Goal: Information Seeking & Learning: Learn about a topic

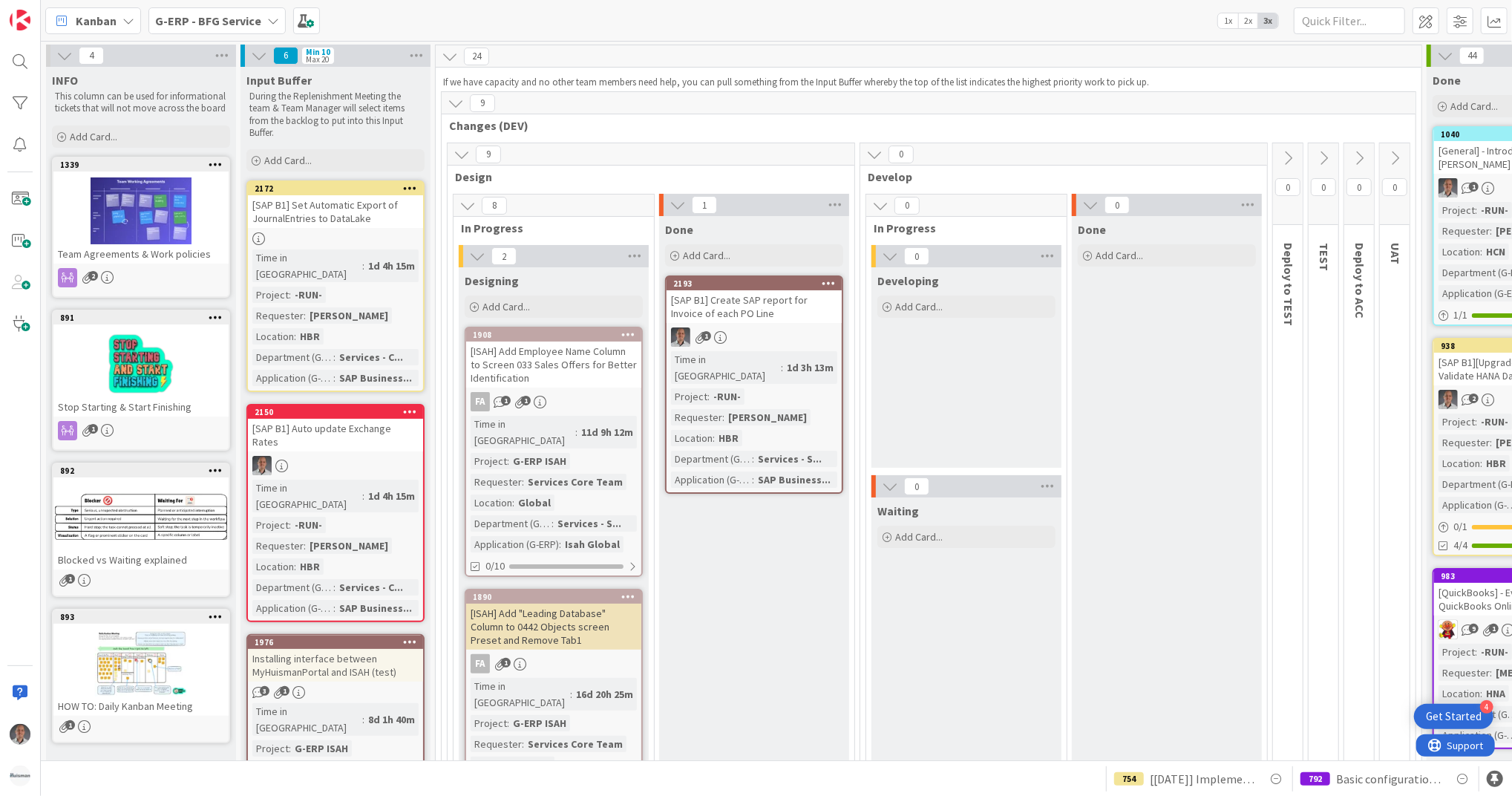
click at [235, 30] on div "G-ERP - BFG Service" at bounding box center [217, 21] width 138 height 27
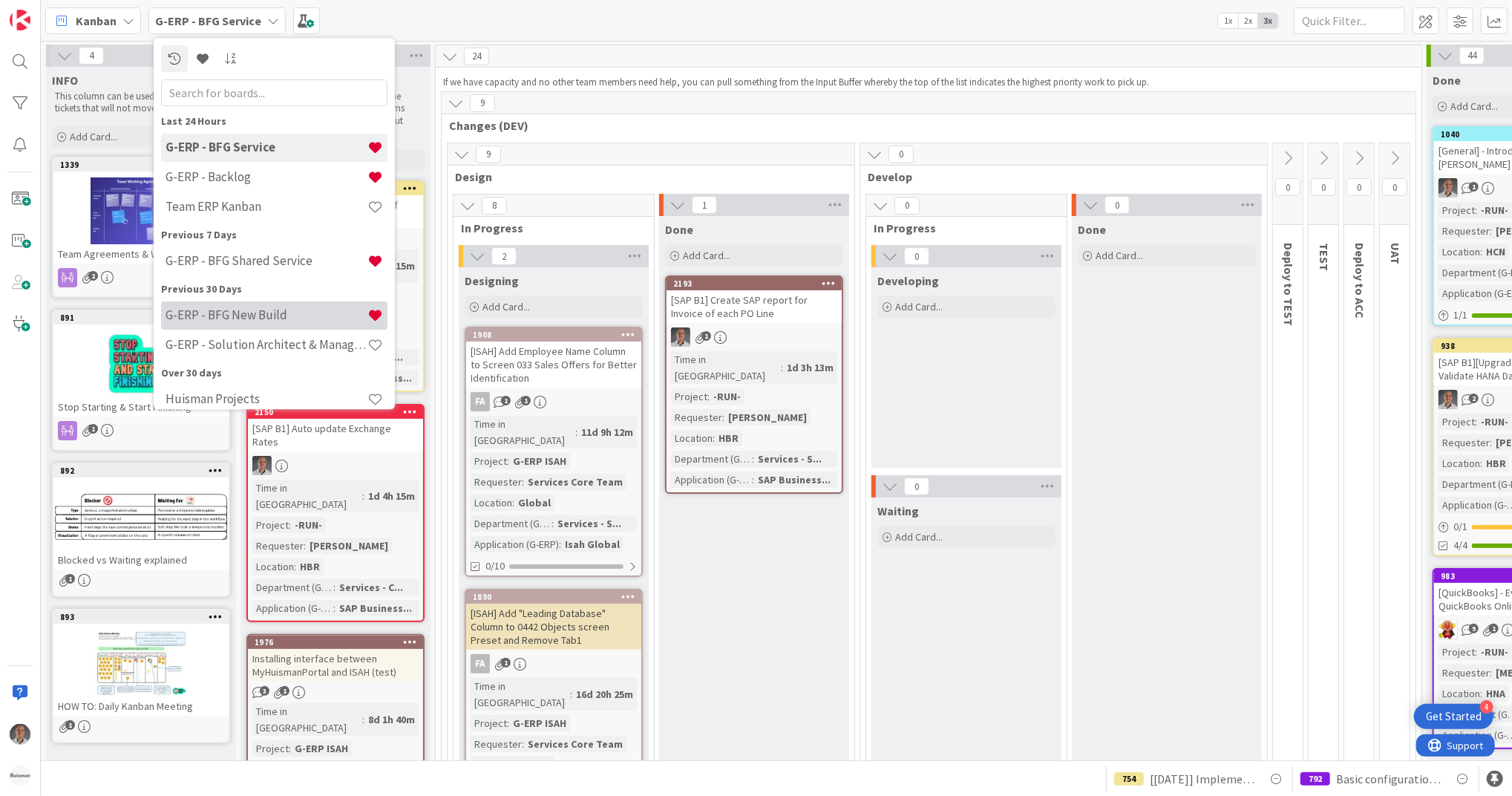
click at [239, 315] on h4 "G-ERP - BFG New Build" at bounding box center [266, 315] width 202 height 15
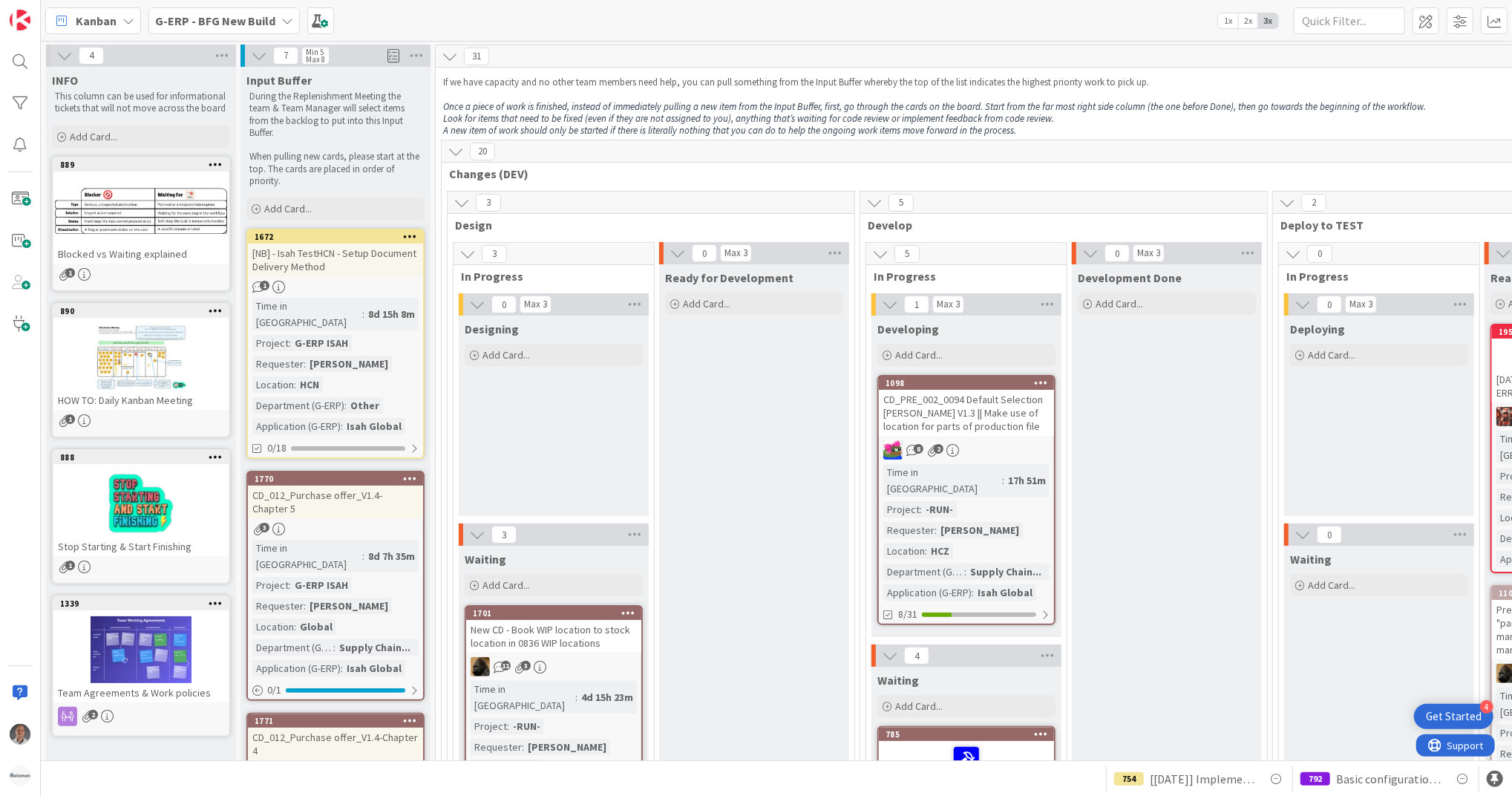
click at [252, 19] on b "G-ERP - BFG New Build" at bounding box center [215, 21] width 120 height 15
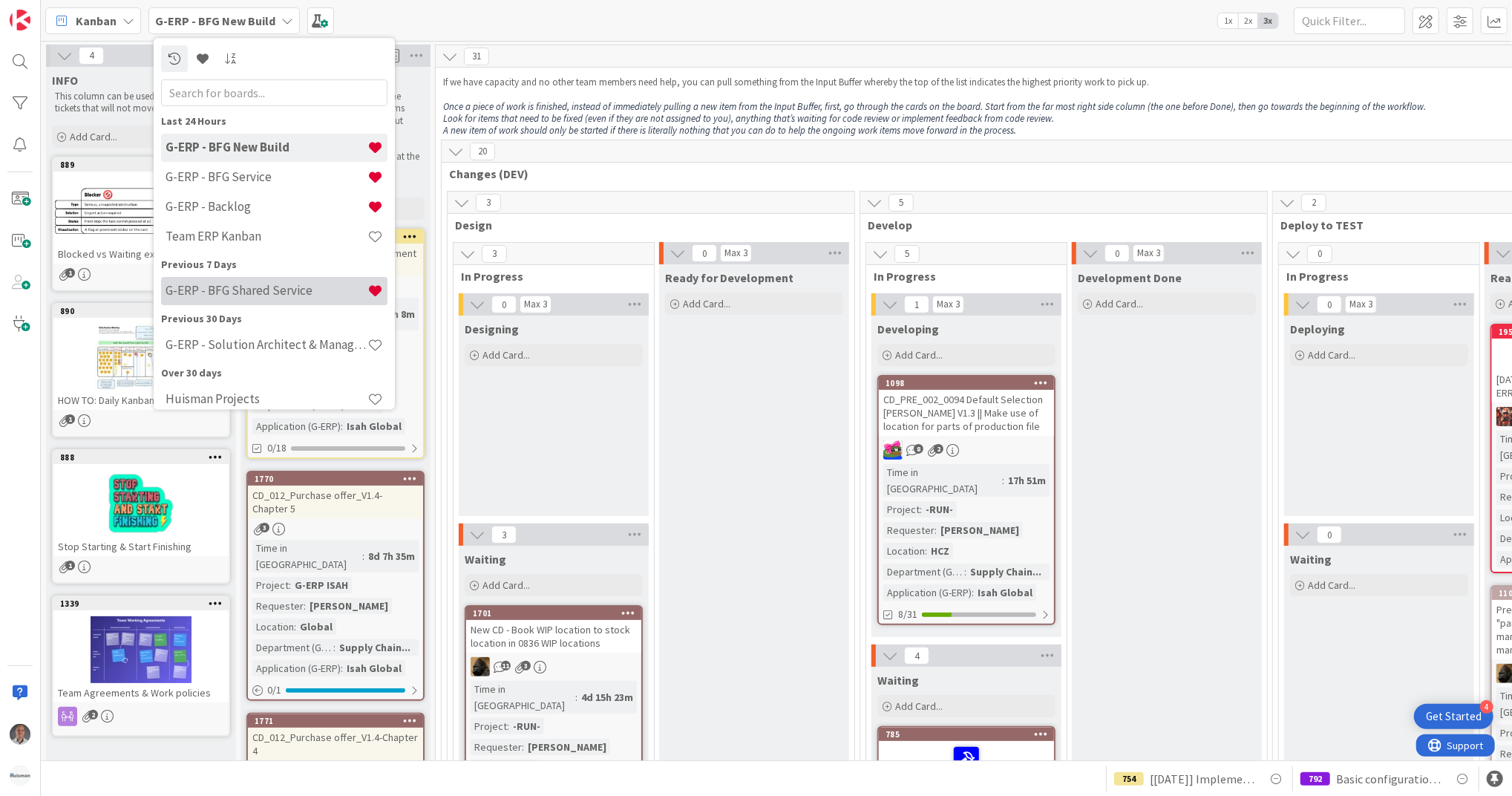
click at [289, 290] on h4 "G-ERP - BFG Shared Service" at bounding box center [266, 291] width 202 height 15
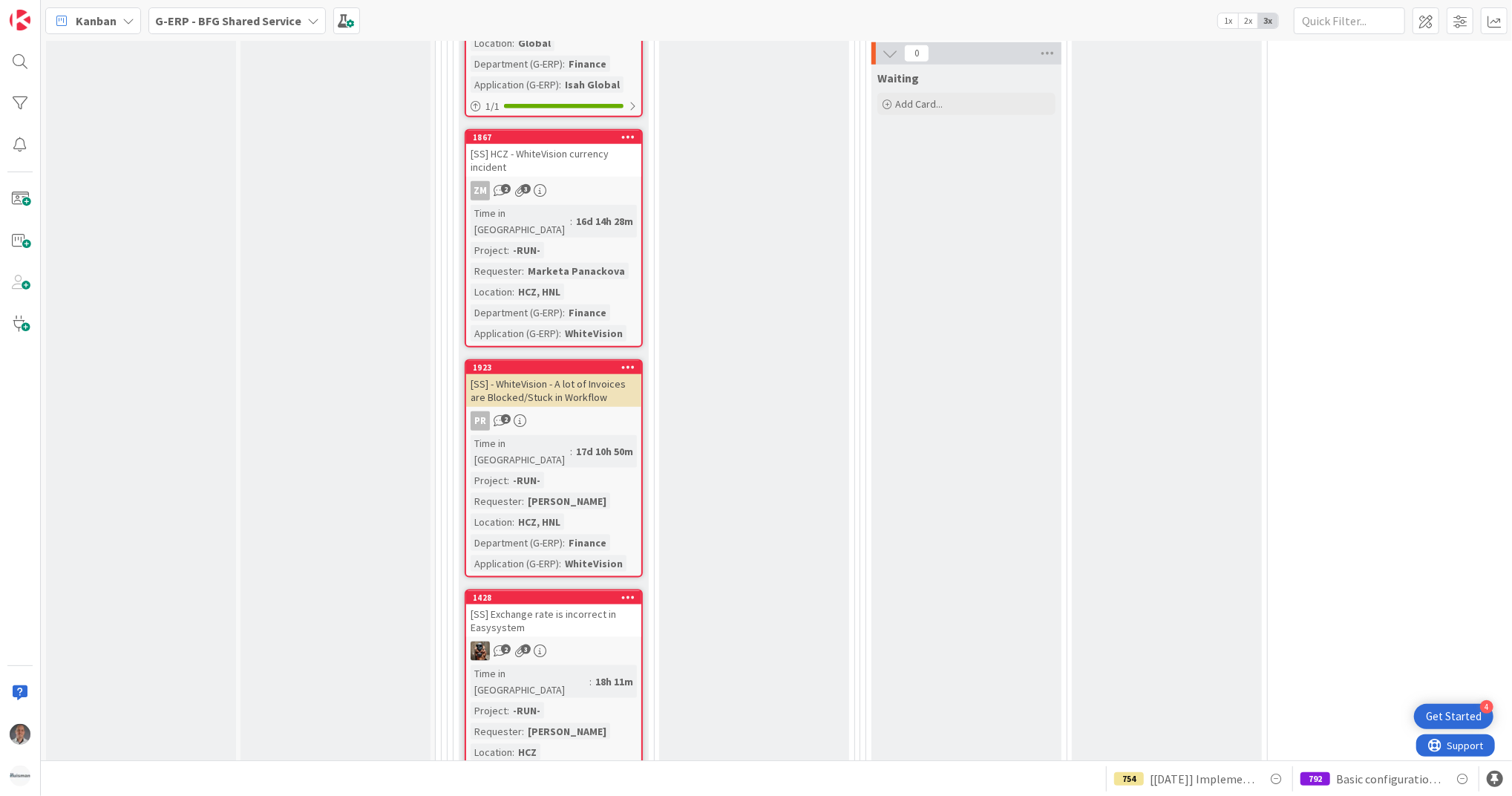
scroll to position [5822, 0]
click at [568, 603] on div "[SS] Exchange rate is incorrect in Easysystem" at bounding box center [553, 619] width 175 height 32
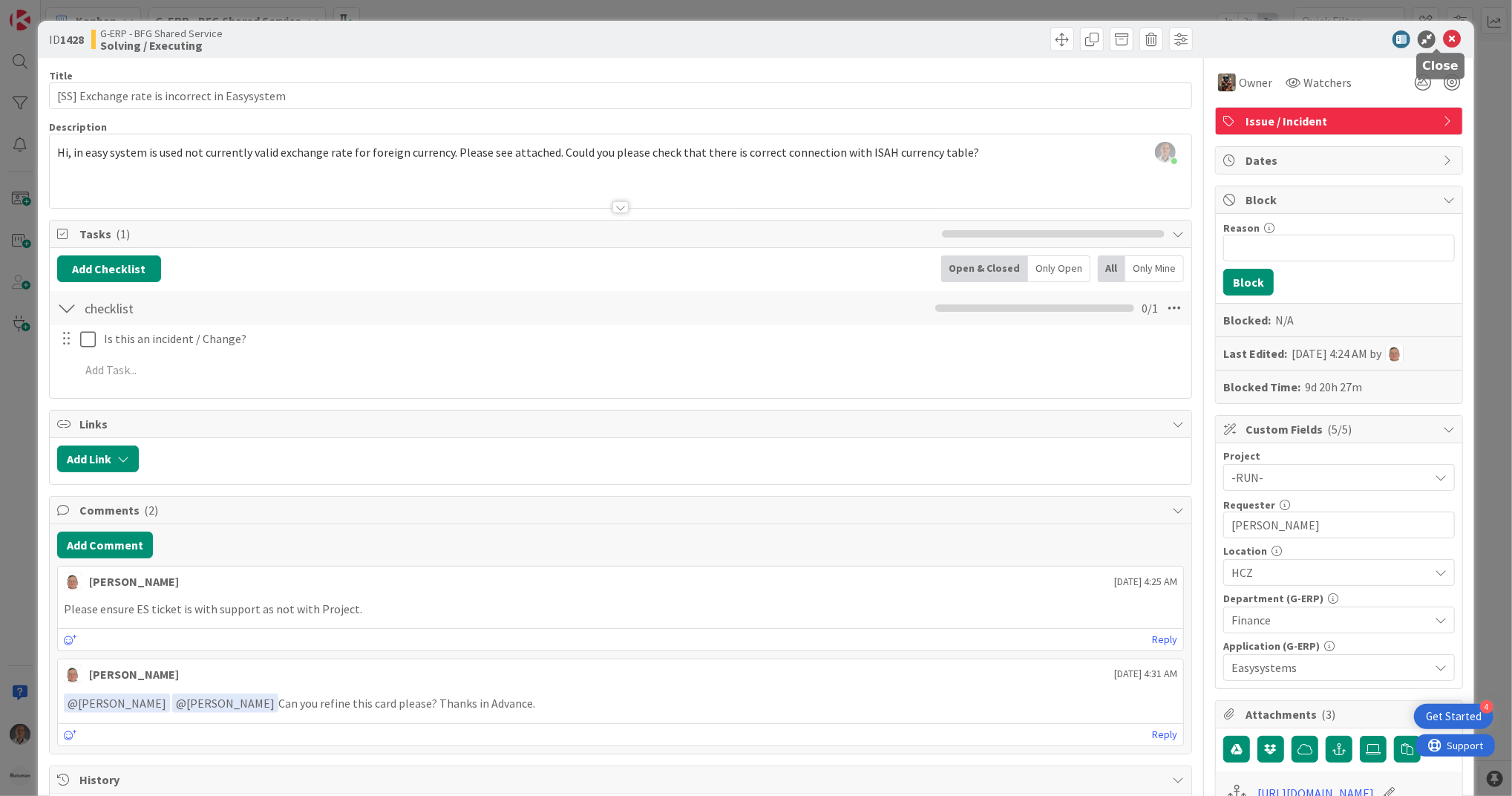
click at [1442, 42] on icon at bounding box center [1451, 39] width 18 height 18
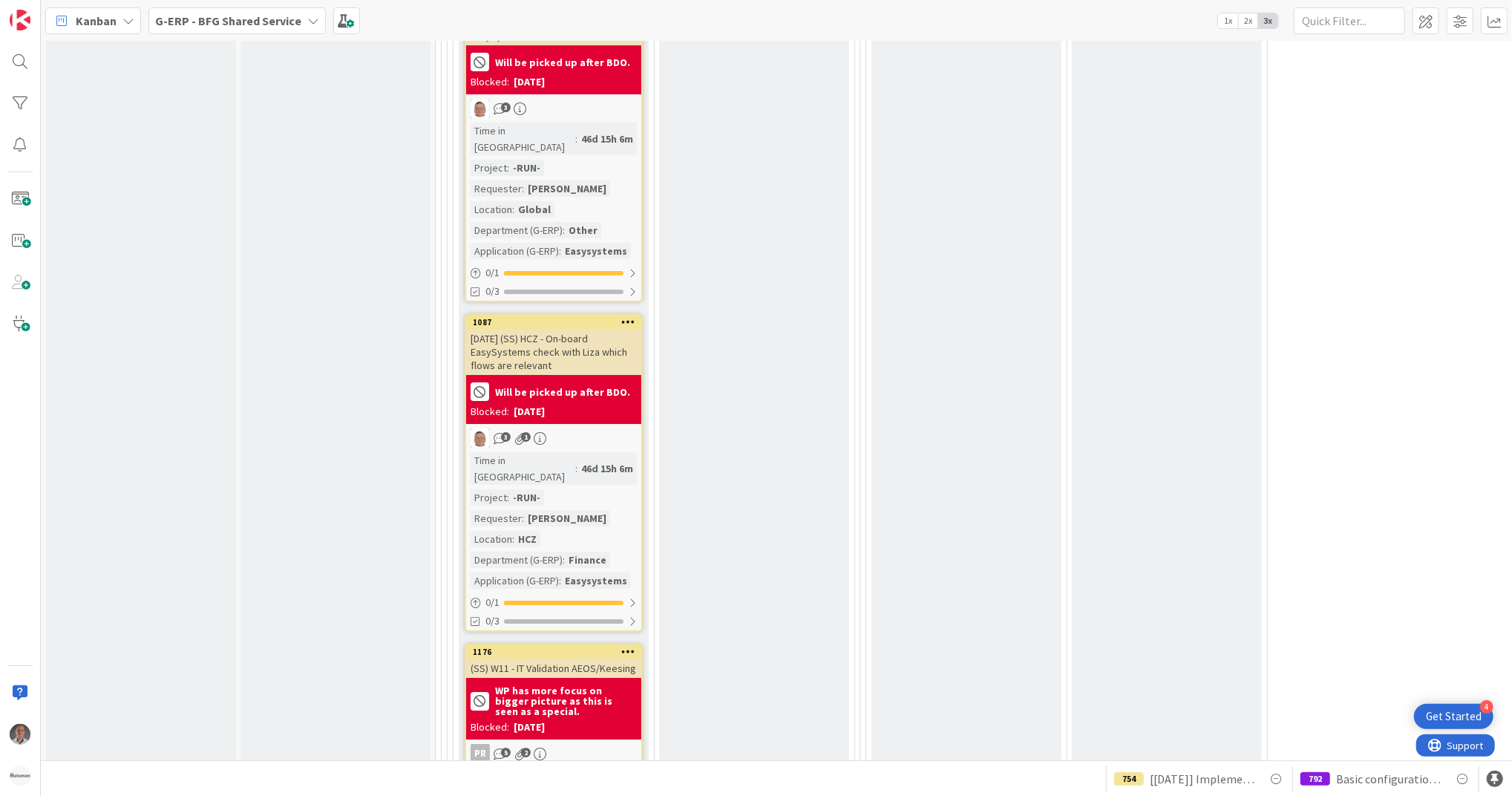
scroll to position [3809, 0]
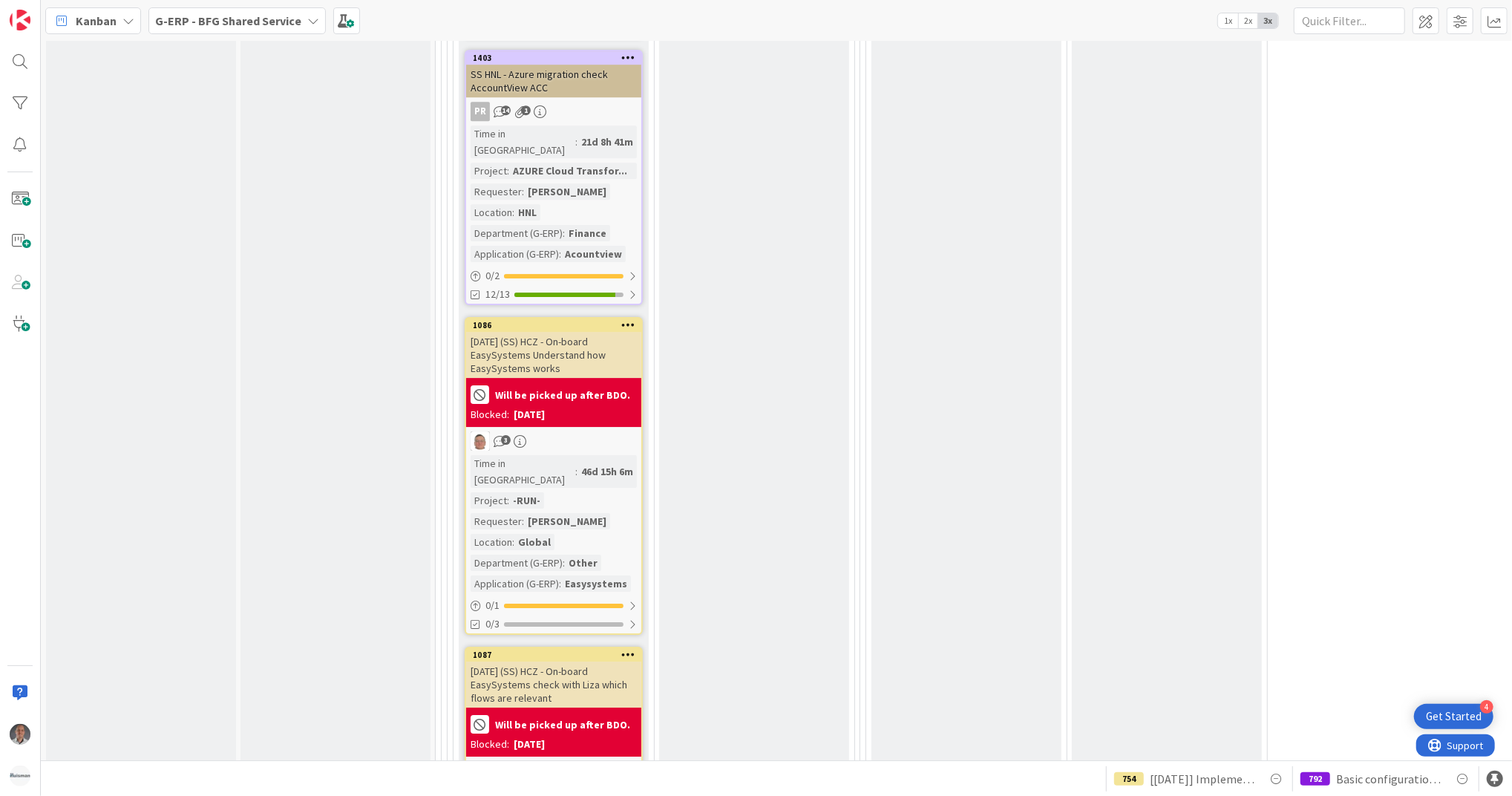
click at [285, 20] on b "G-ERP - BFG Shared Service" at bounding box center [228, 21] width 146 height 15
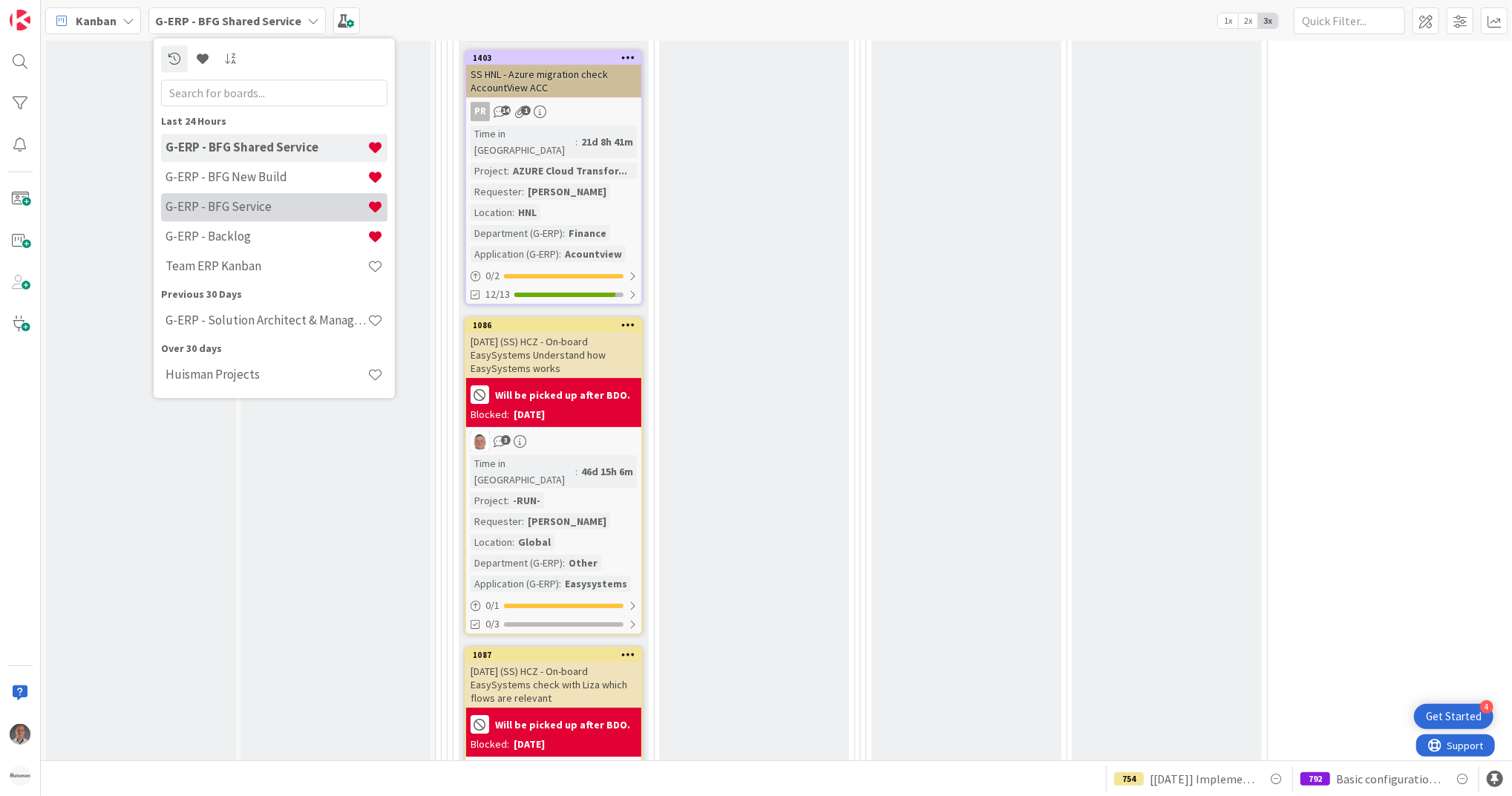
click at [296, 218] on div "G-ERP - BFG Service" at bounding box center [274, 207] width 226 height 28
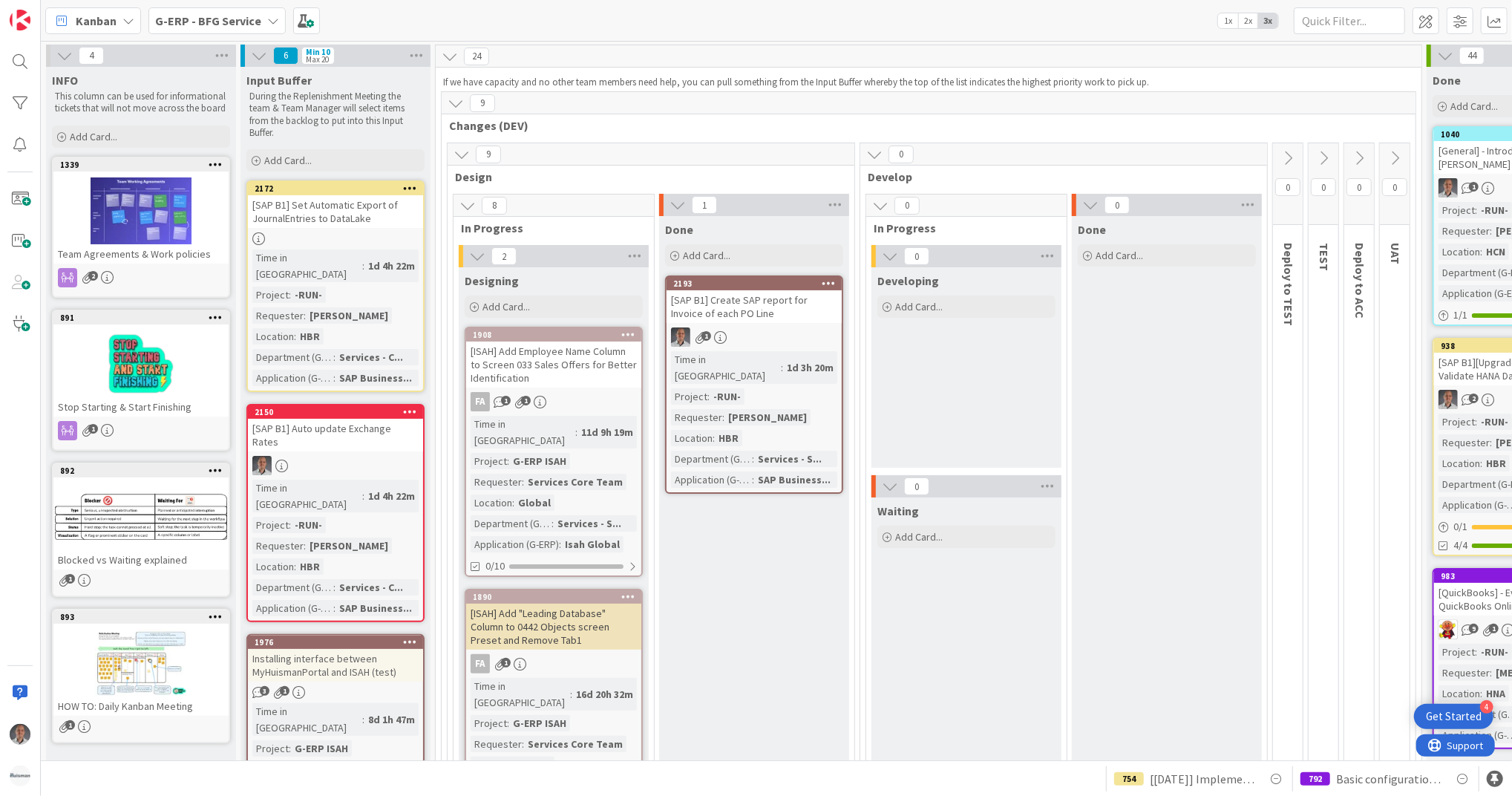
click at [296, 218] on div "[SAP B1] Set Automatic Export of JournalEntries to DataLake" at bounding box center [335, 211] width 175 height 32
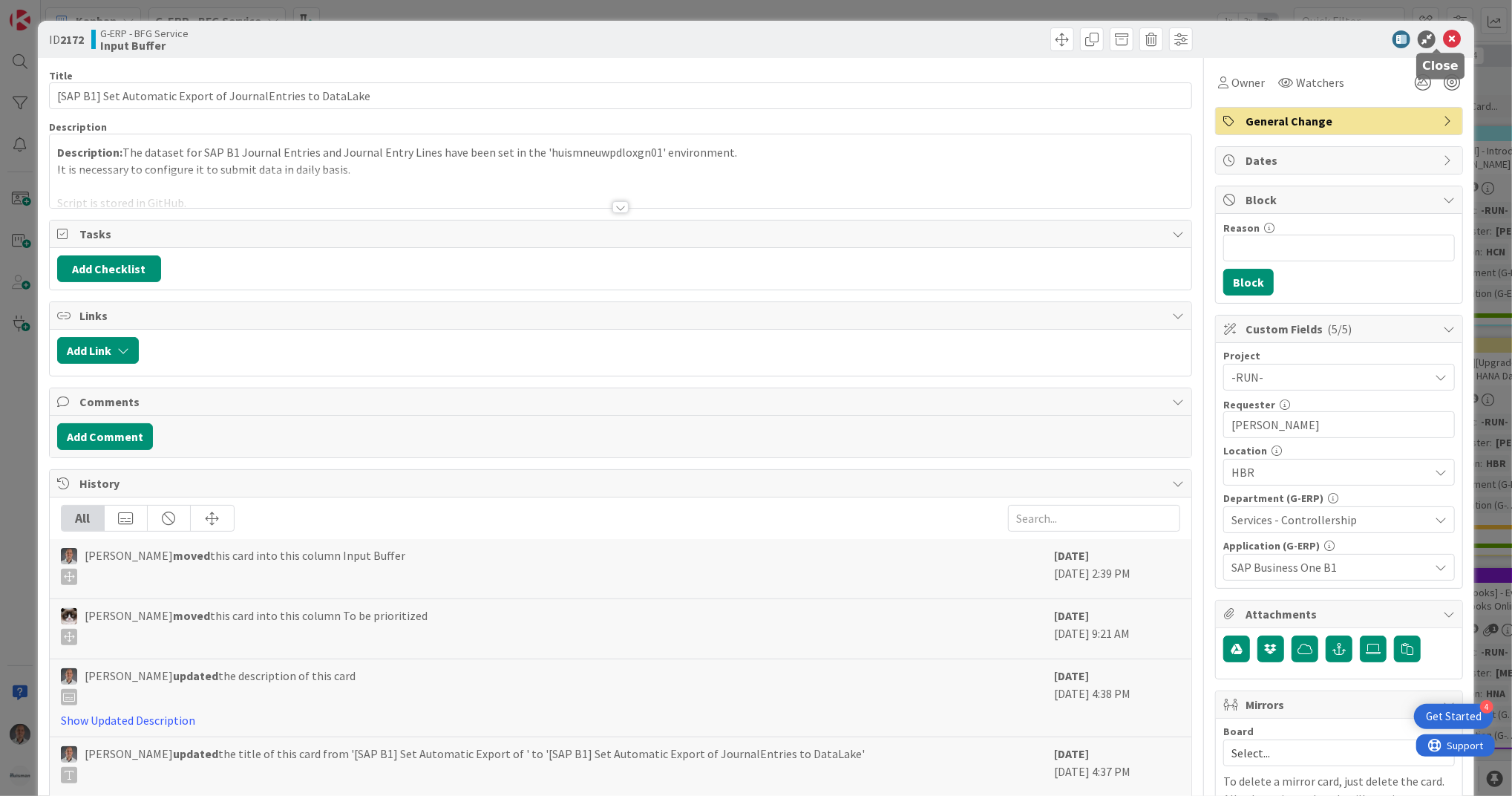
click at [1442, 40] on icon at bounding box center [1451, 39] width 18 height 18
